Goal: Task Accomplishment & Management: Manage account settings

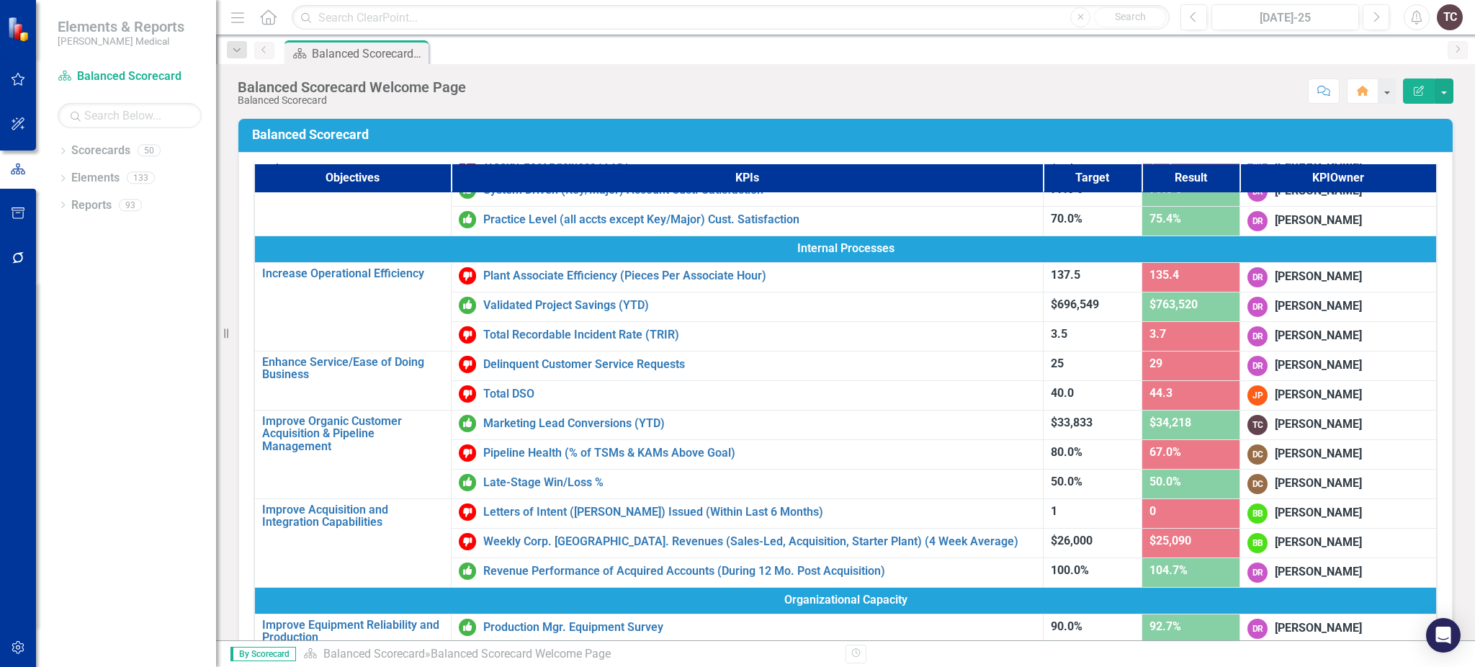
scroll to position [363, 0]
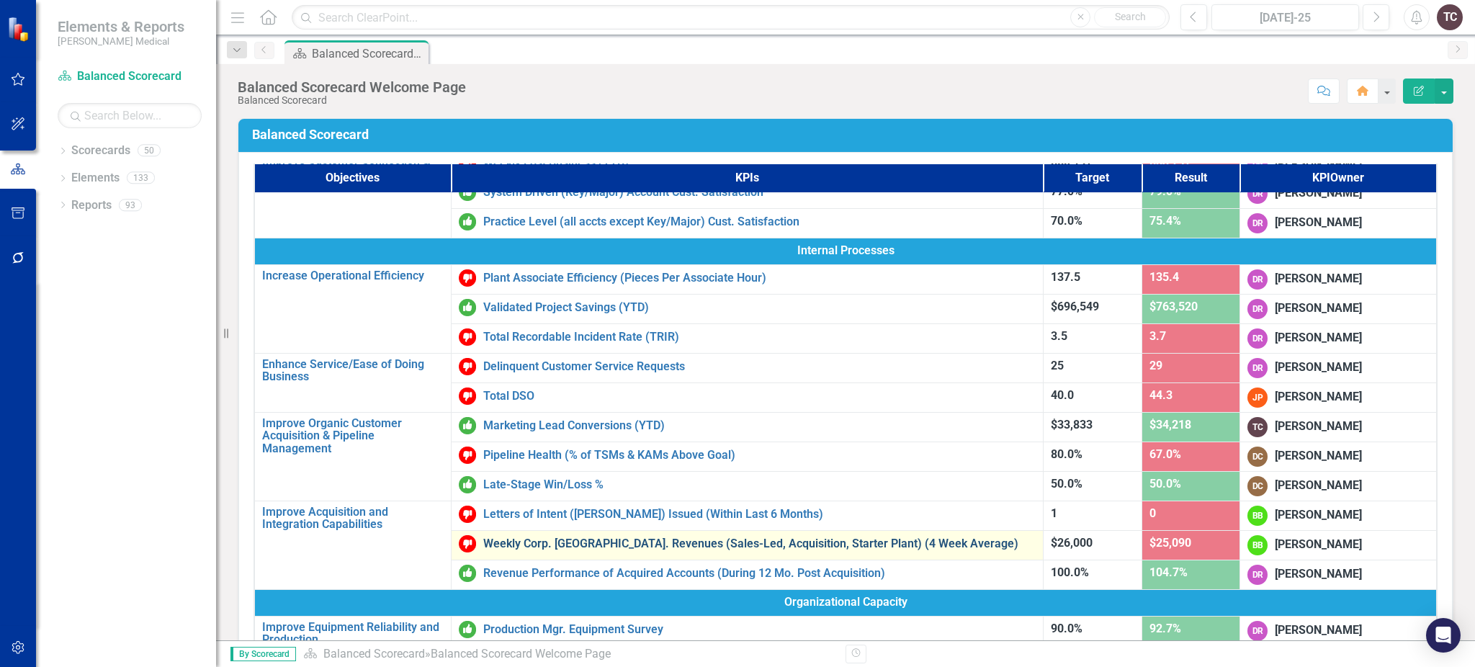
click at [886, 539] on link "Weekly Corp. [GEOGRAPHIC_DATA]. Revenues (Sales-Led, Acquisition, Starter Plant…" at bounding box center [759, 543] width 553 height 13
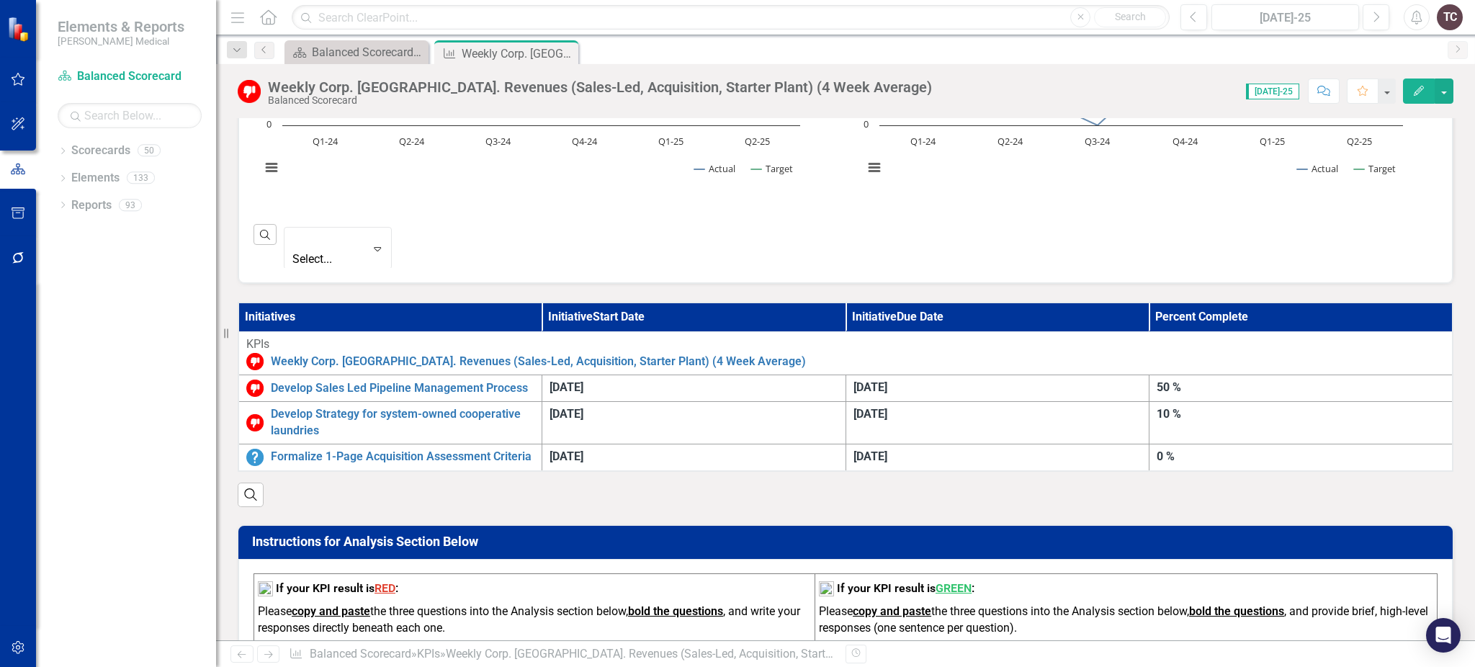
scroll to position [669, 0]
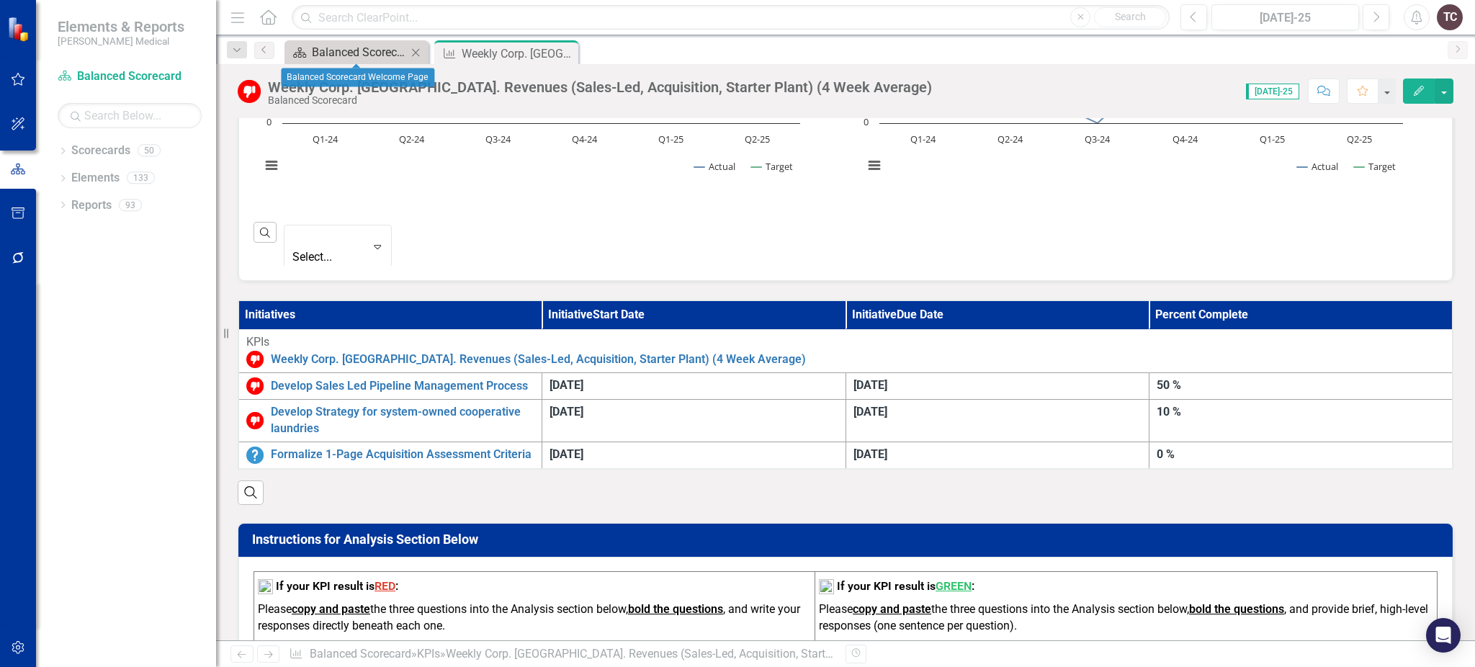
click at [372, 55] on div "Balanced Scorecard Welcome Page" at bounding box center [359, 52] width 95 height 18
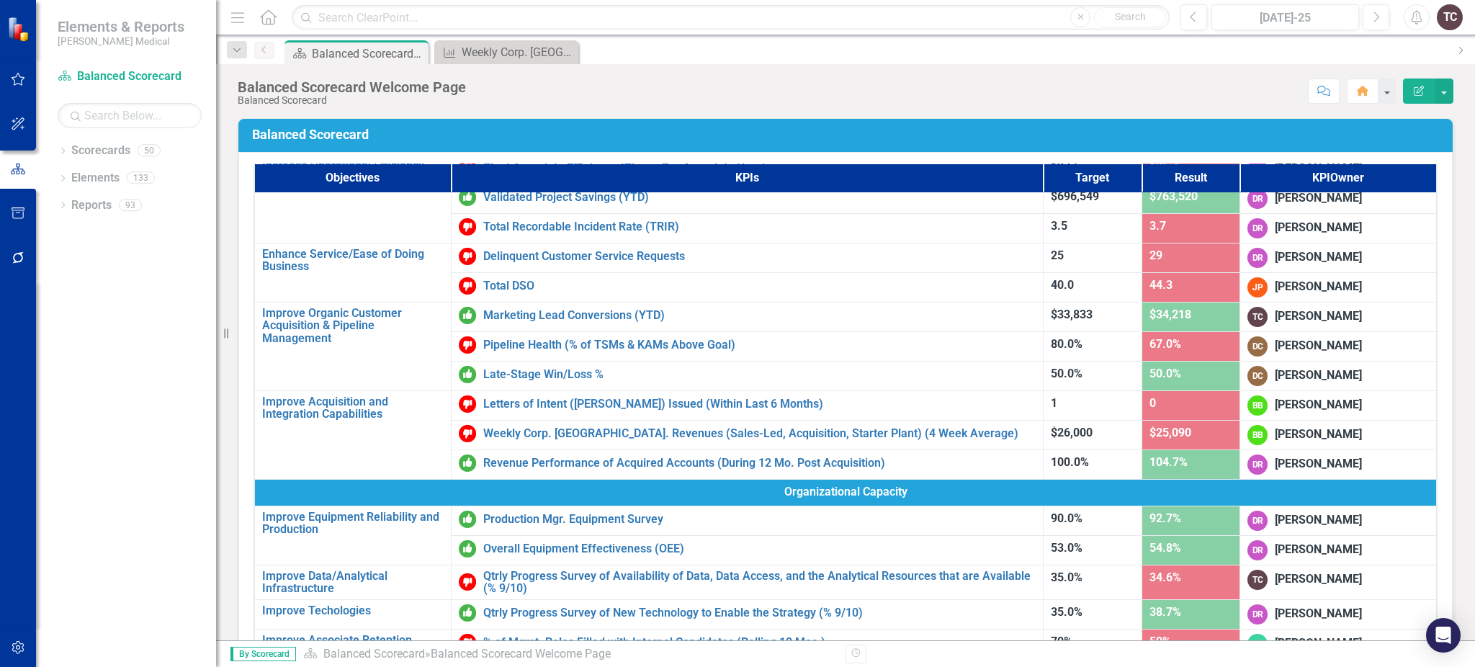
scroll to position [482, 0]
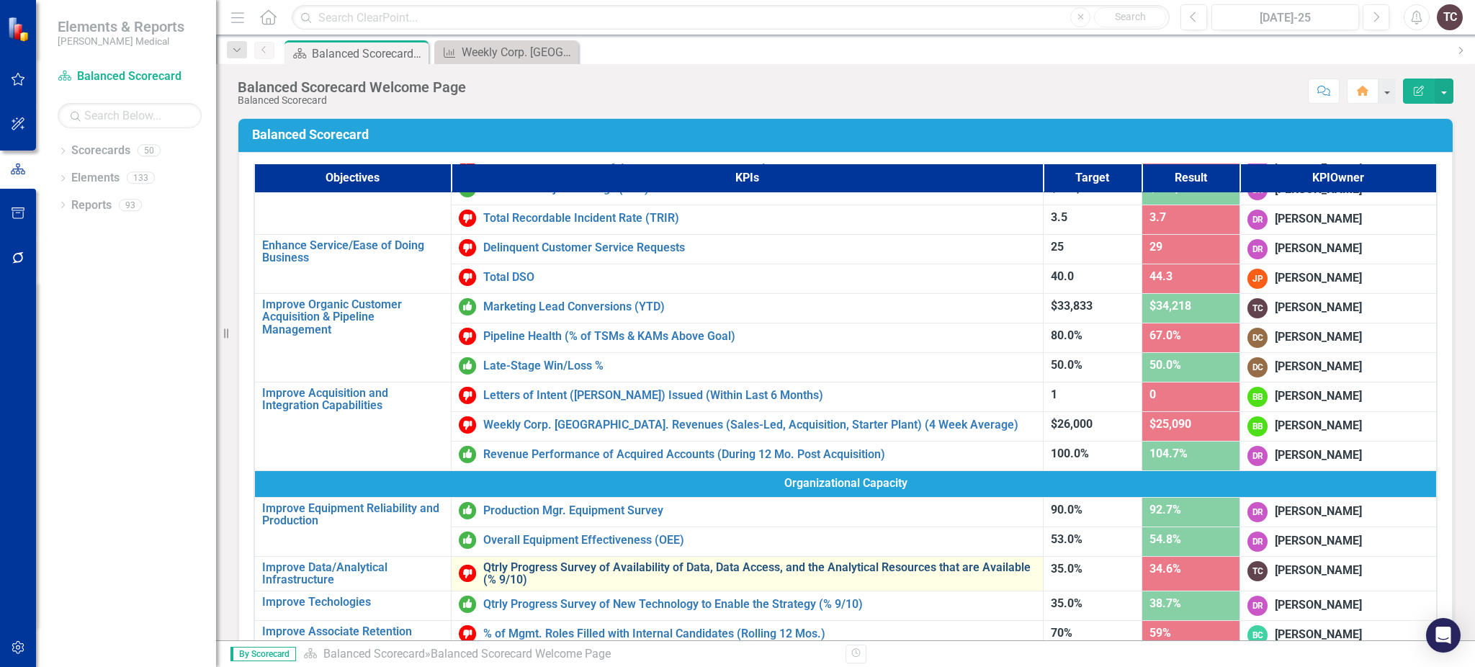
click at [784, 564] on link "Qtrly Progress Survey of Availability of Data, Data Access, and the Analytical …" at bounding box center [759, 573] width 553 height 25
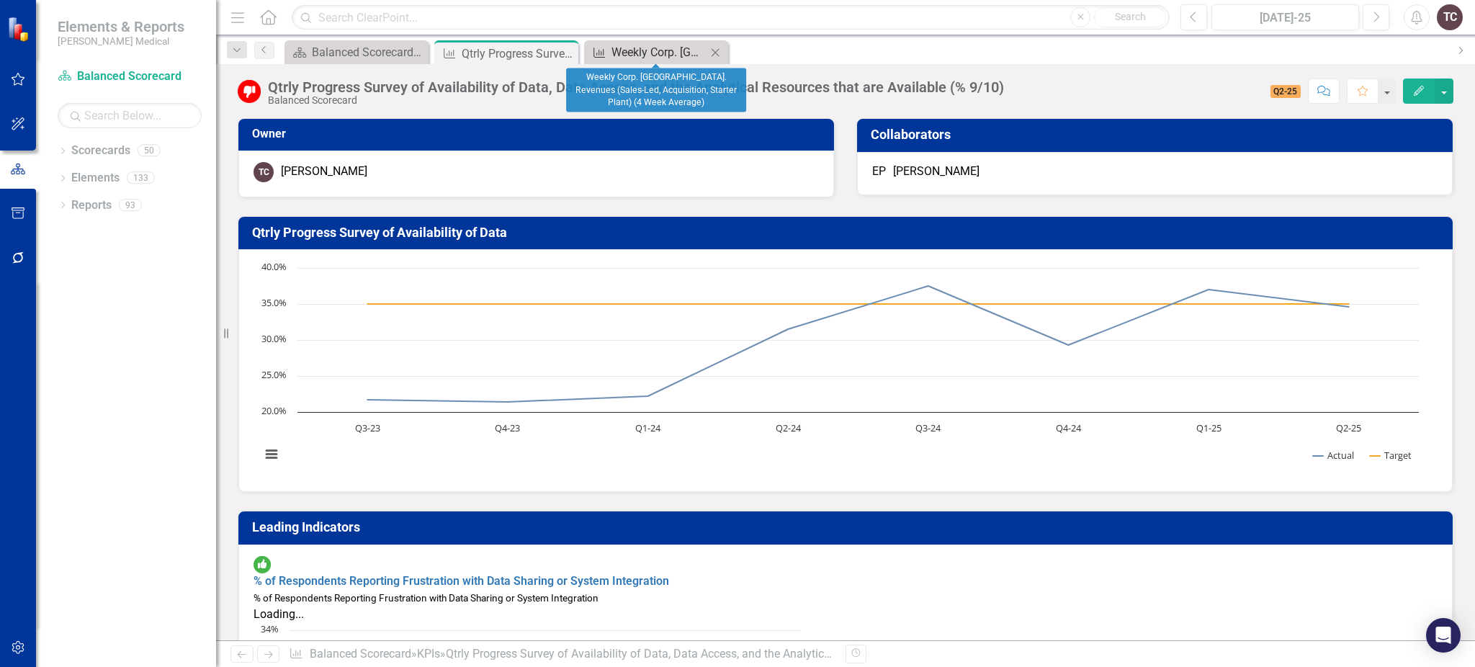
click at [661, 60] on div "Weekly Corp. [GEOGRAPHIC_DATA]. Revenues (Sales-Led, Acquisition, Starter Plant…" at bounding box center [658, 52] width 95 height 18
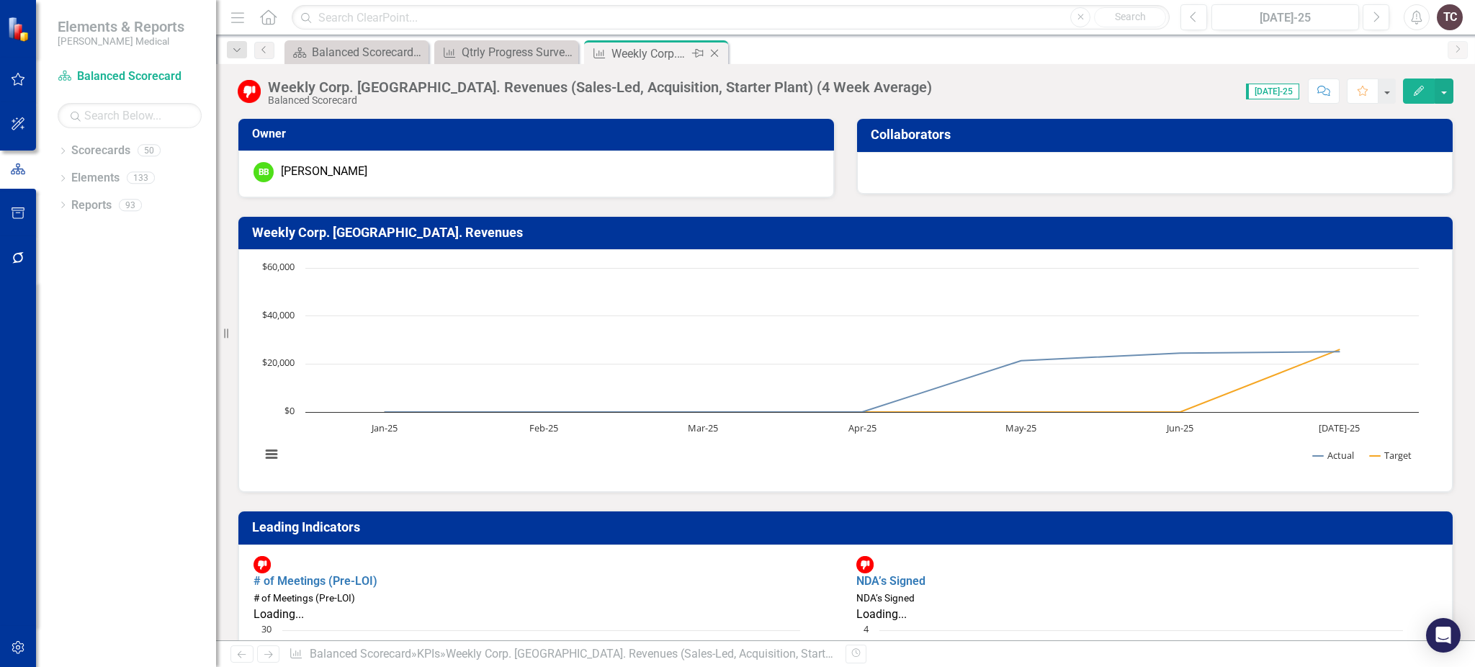
click at [627, 50] on div "Weekly Corp. [GEOGRAPHIC_DATA]. Revenues (Sales-Led, Acquisition, Starter Plant…" at bounding box center [649, 54] width 77 height 18
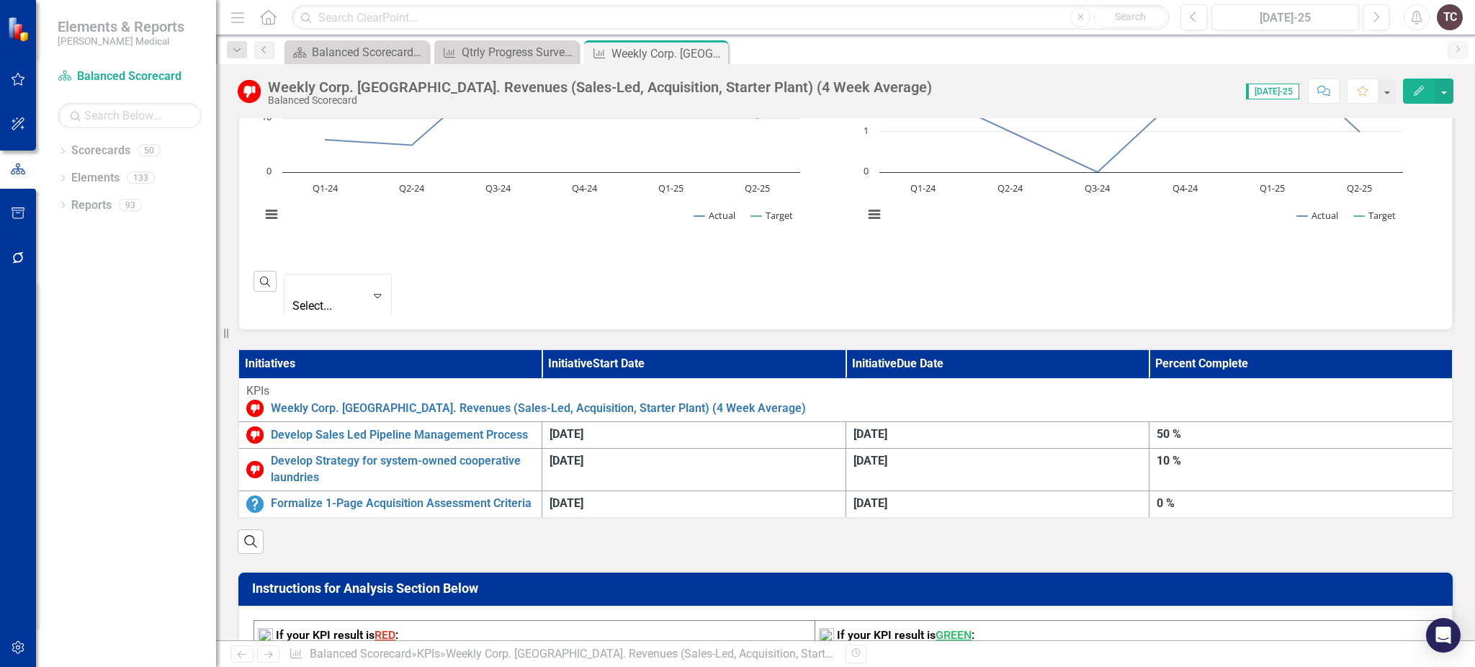
scroll to position [629, 0]
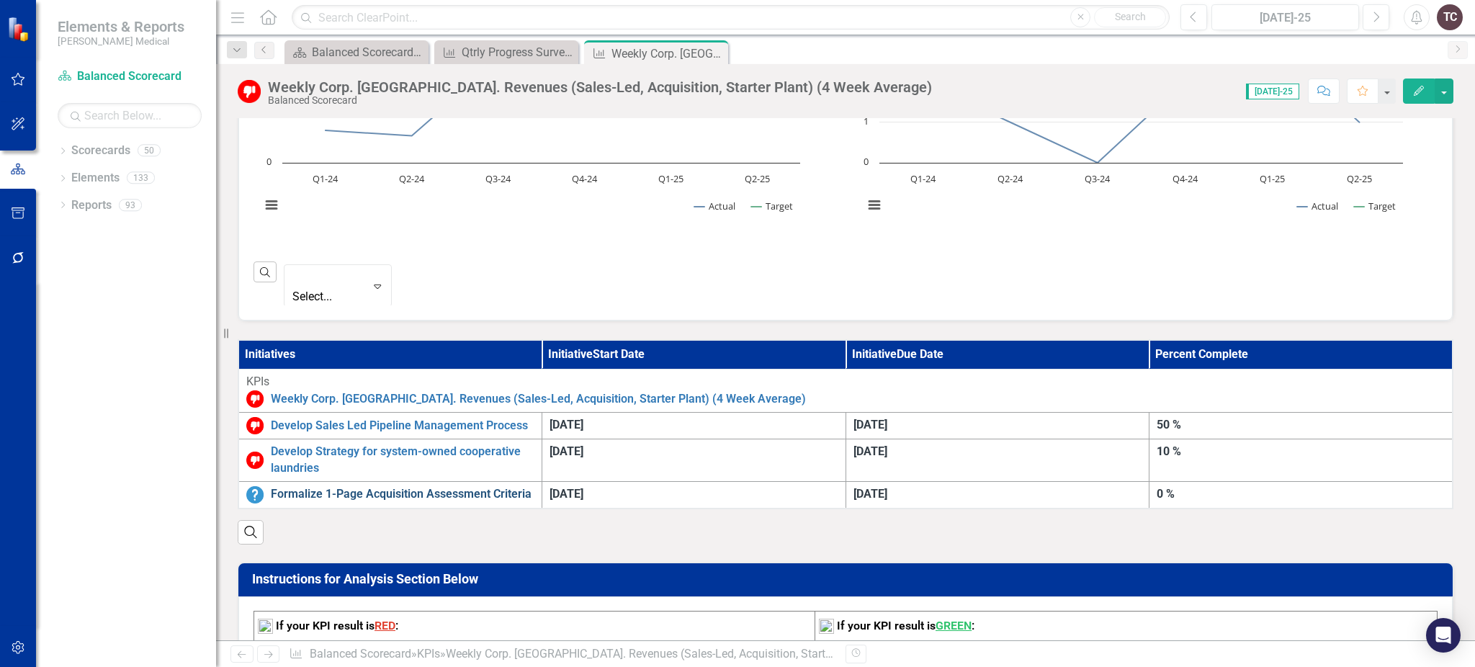
click at [470, 486] on link "Formalize 1-Page Acquisition Assessment Criteria" at bounding box center [403, 494] width 264 height 17
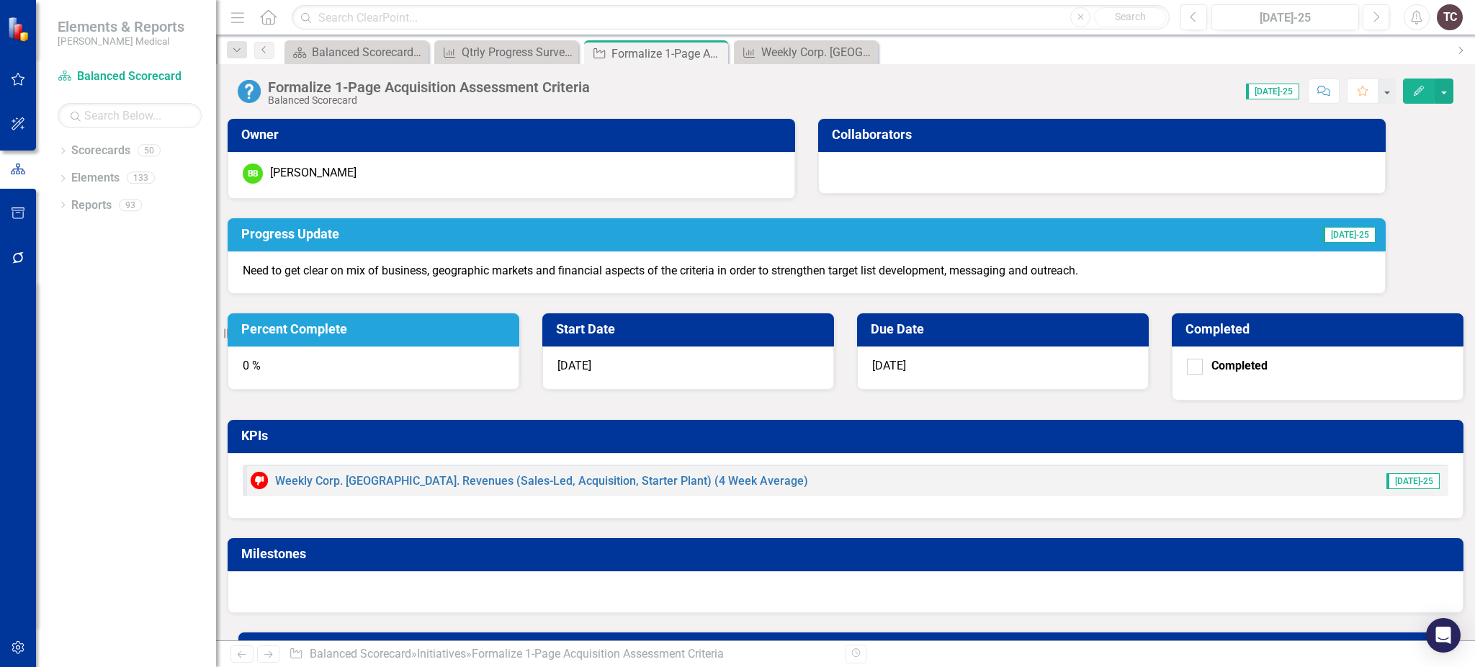
drag, startPoint x: 470, startPoint y: 432, endPoint x: 474, endPoint y: 367, distance: 65.6
click at [474, 367] on div "Owner BB [PERSON_NAME] Collaborators Progress Update [DATE]-25 Need to get clea…" at bounding box center [846, 421] width 1216 height 642
click at [795, 43] on div "Weekly Corp. [GEOGRAPHIC_DATA]. Revenues (Sales-Led, Acquisition, Starter Plant…" at bounding box center [808, 52] width 95 height 18
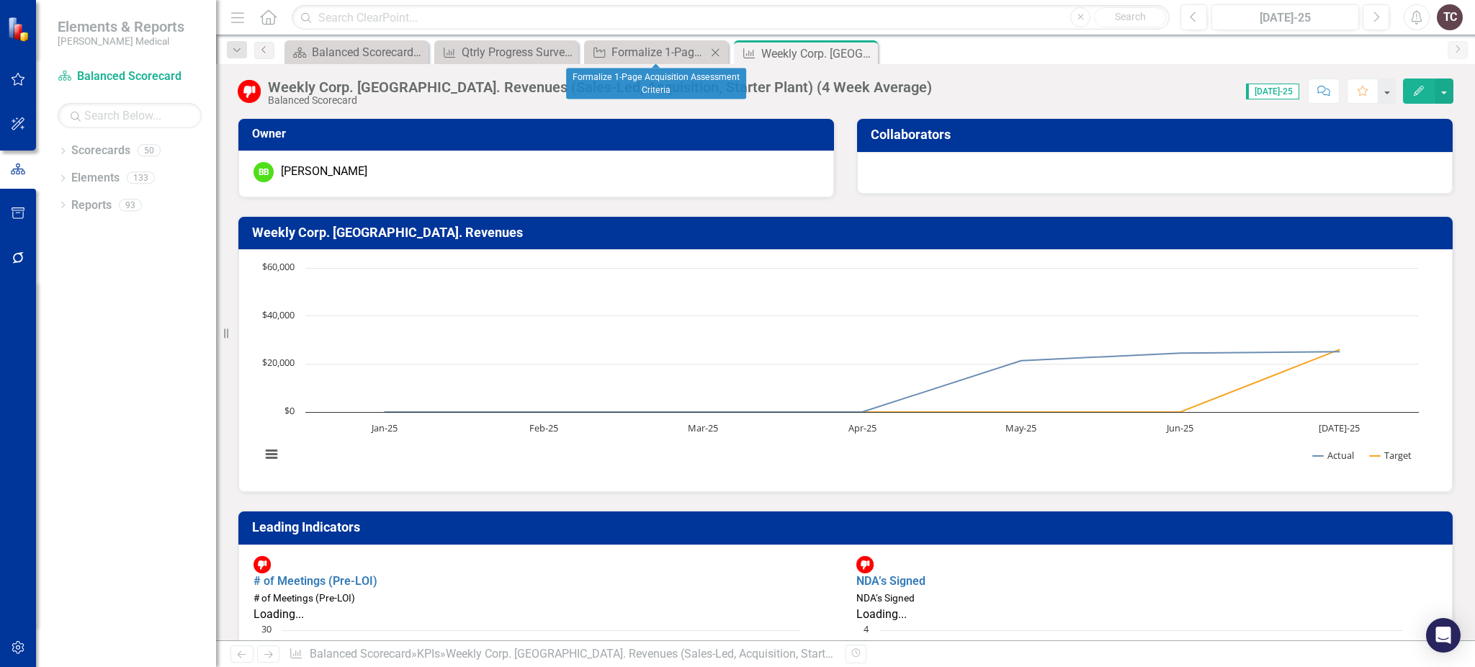
click at [711, 47] on icon "Close" at bounding box center [715, 53] width 14 height 12
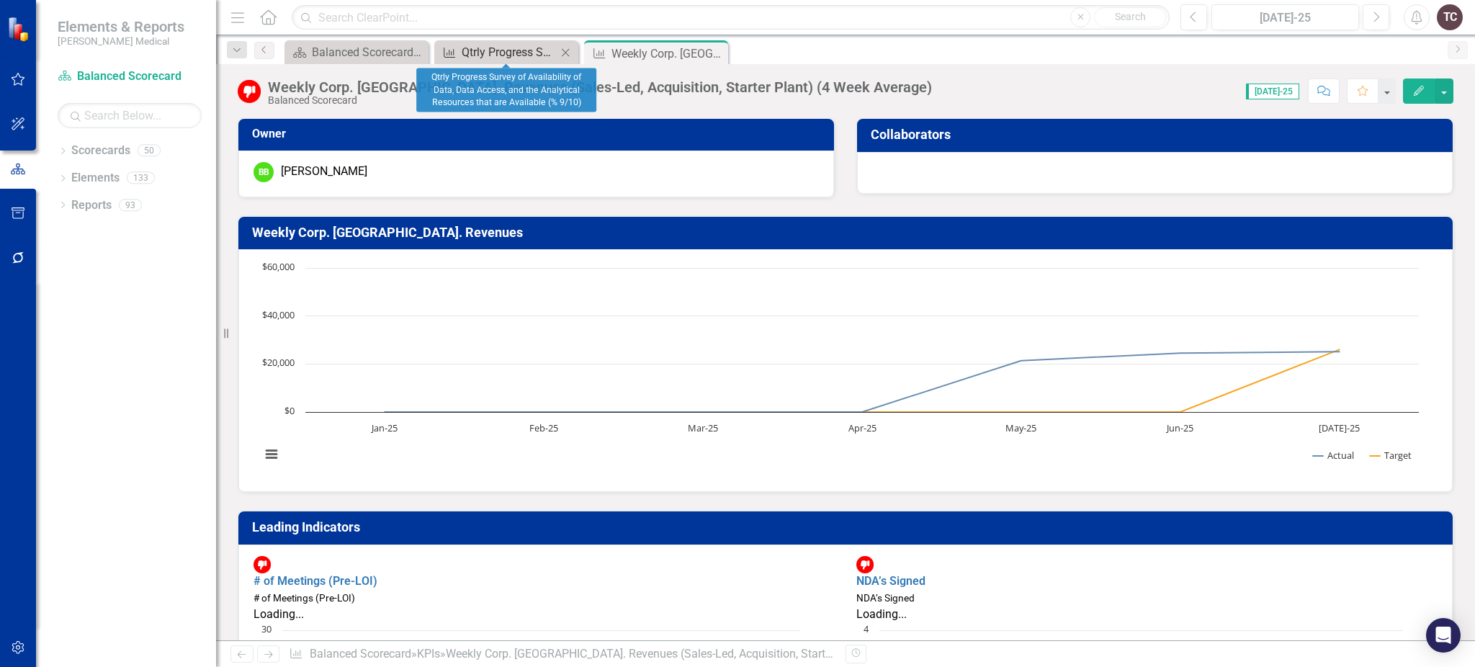
click at [493, 53] on div "Qtrly Progress Survey of Availability of Data, Data Access, and the Analytical …" at bounding box center [509, 52] width 95 height 18
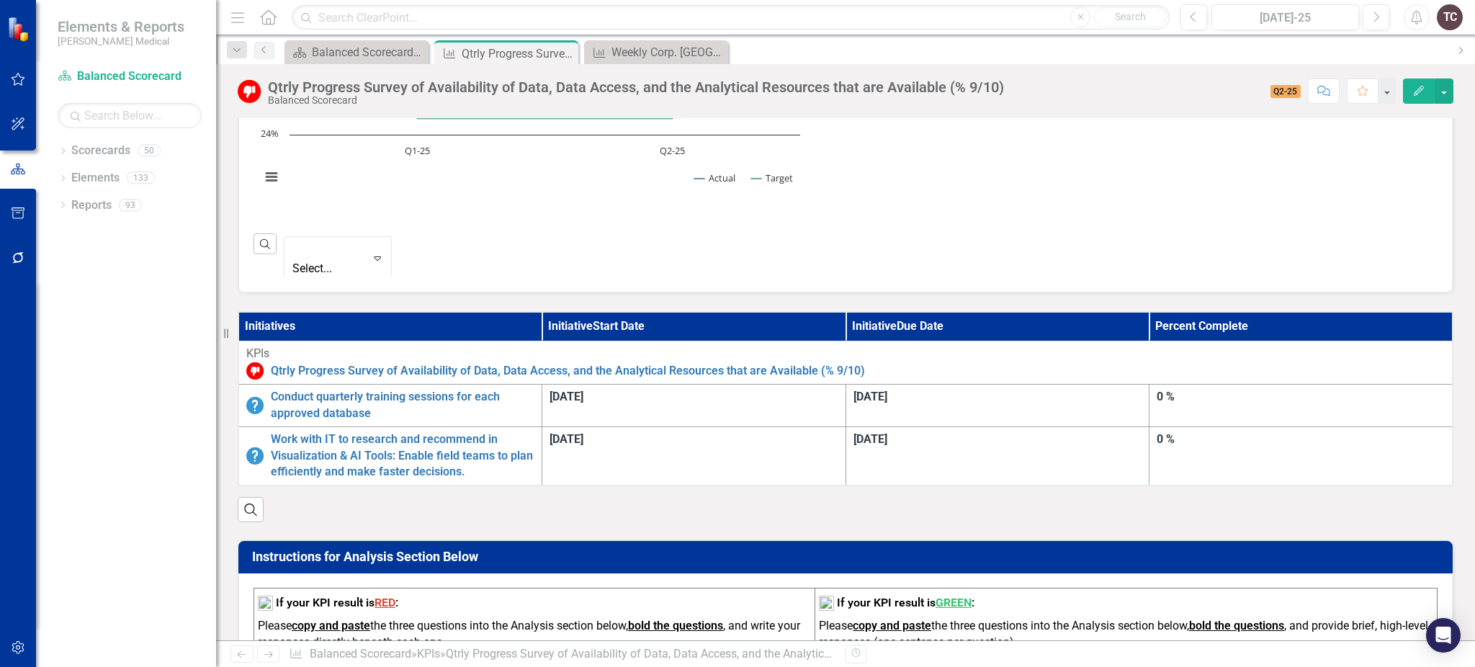
scroll to position [660, 0]
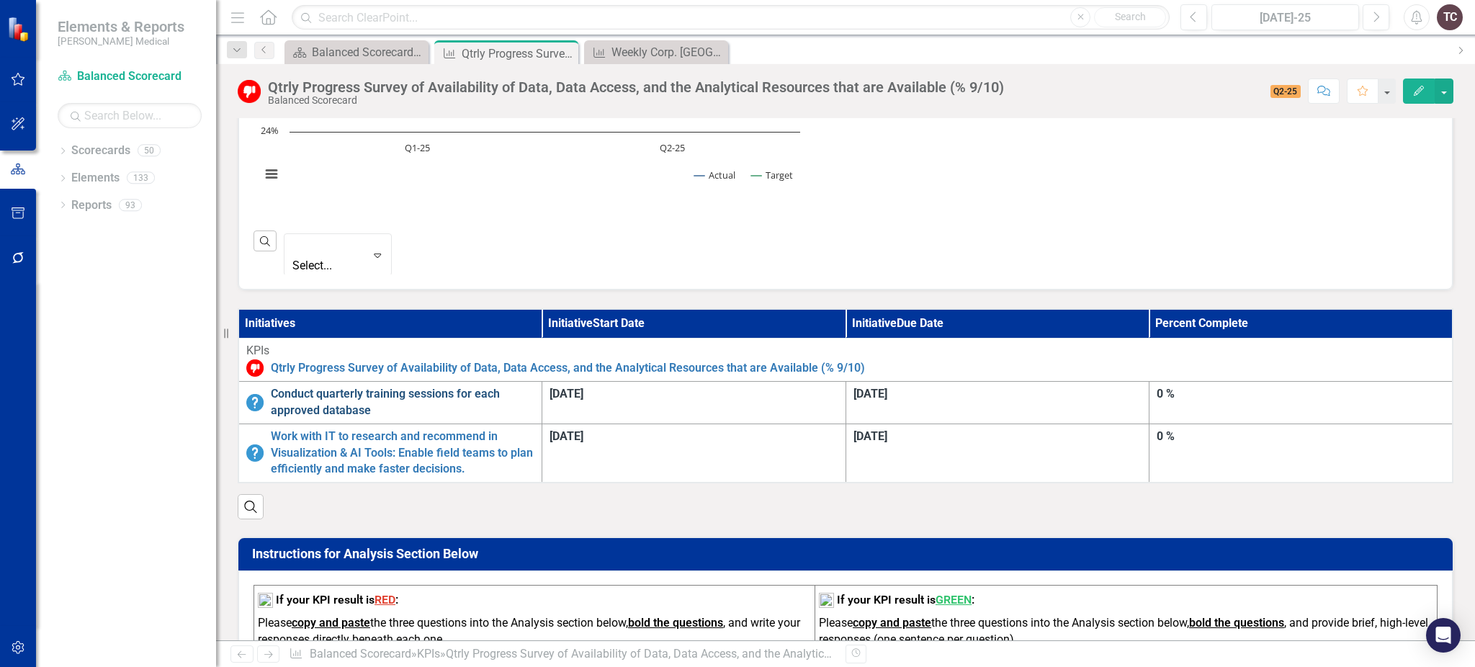
click at [534, 386] on link "Conduct quarterly training sessions for each approved database" at bounding box center [403, 402] width 264 height 33
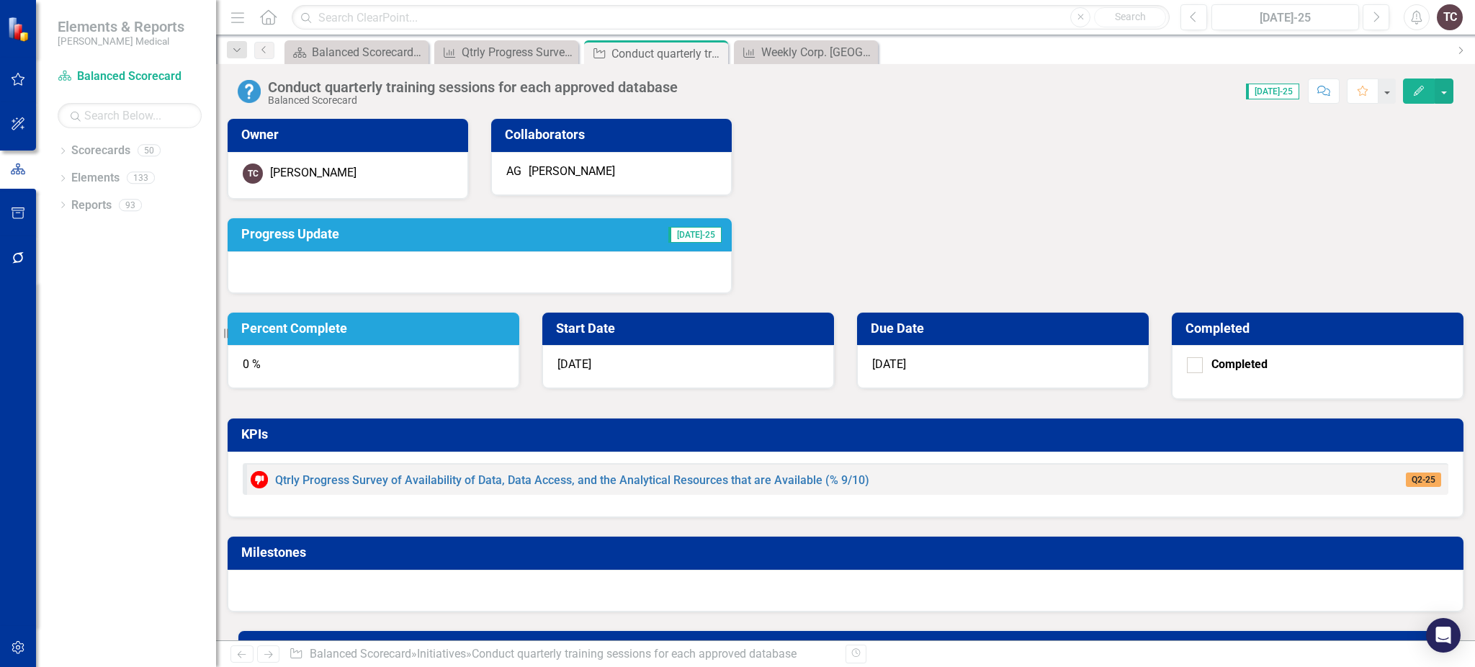
click at [1048, 639] on h3 "Gantt Chart" at bounding box center [848, 646] width 1192 height 14
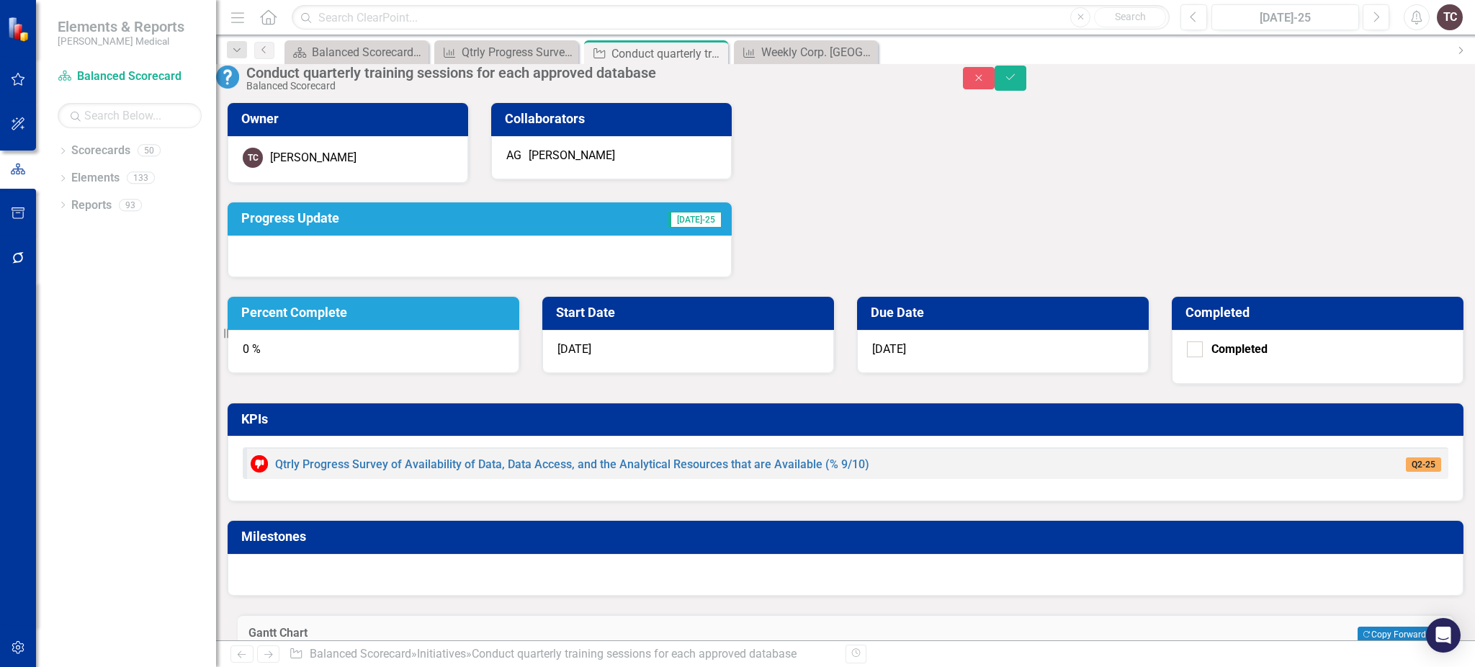
click at [1140, 302] on td "Due Date" at bounding box center [1005, 314] width 269 height 25
click at [985, 78] on icon "Close" at bounding box center [978, 78] width 13 height 10
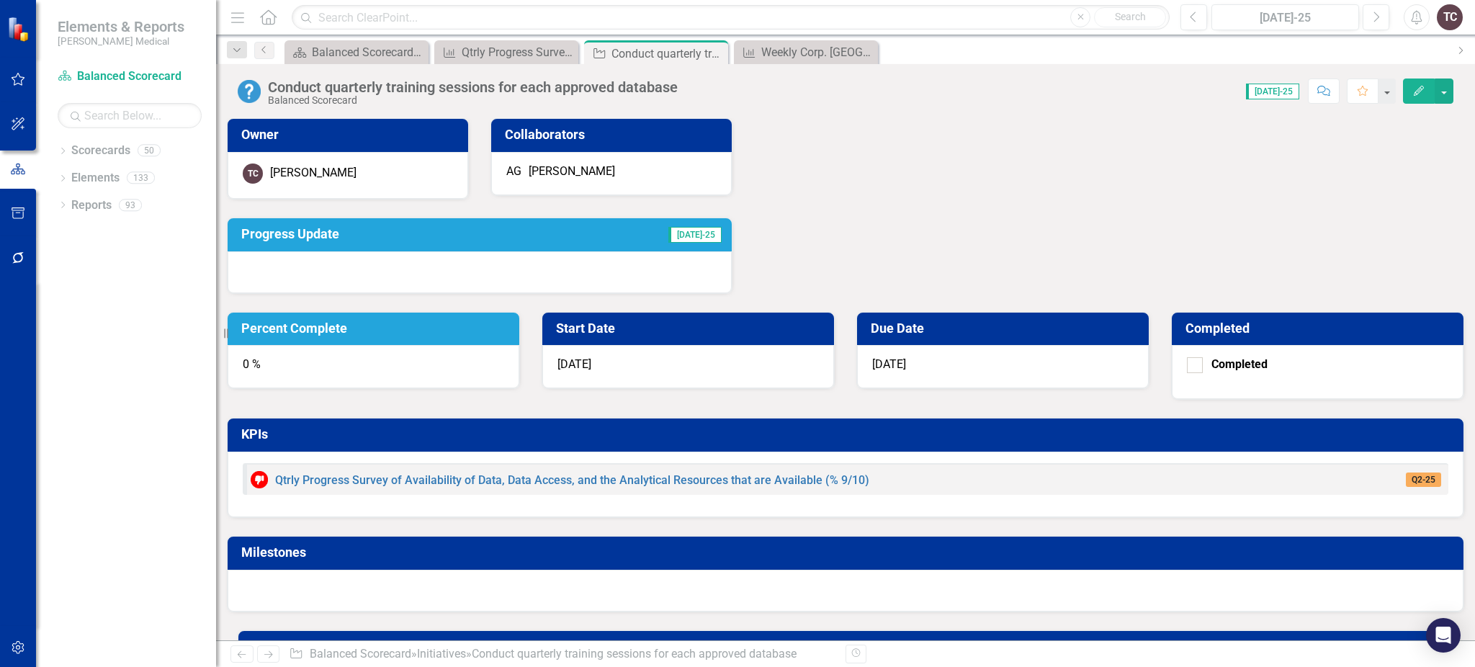
click at [511, 318] on td "Percent Complete" at bounding box center [375, 330] width 269 height 25
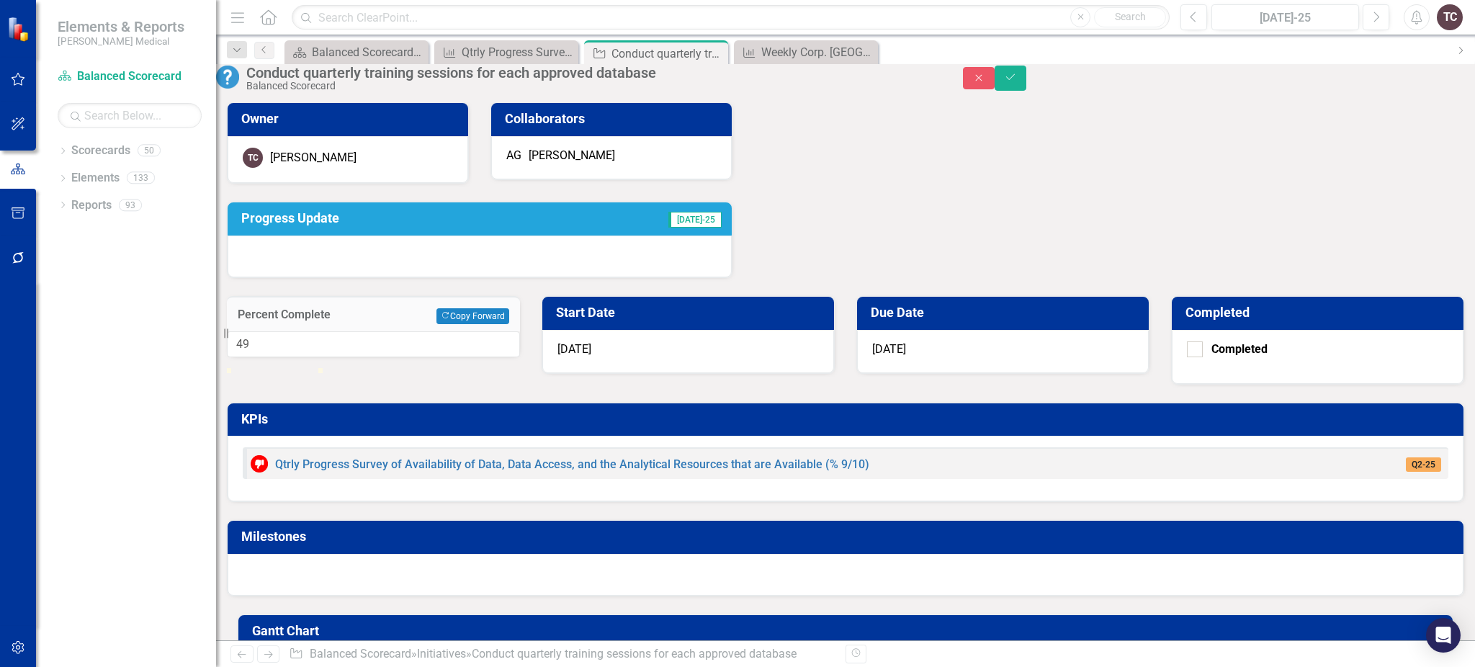
type input "50"
drag, startPoint x: 872, startPoint y: 233, endPoint x: 917, endPoint y: 237, distance: 44.8
click at [273, 368] on div at bounding box center [273, 368] width 0 height 0
click at [1017, 78] on icon "Save" at bounding box center [1010, 77] width 13 height 10
